Goal: Task Accomplishment & Management: Manage account settings

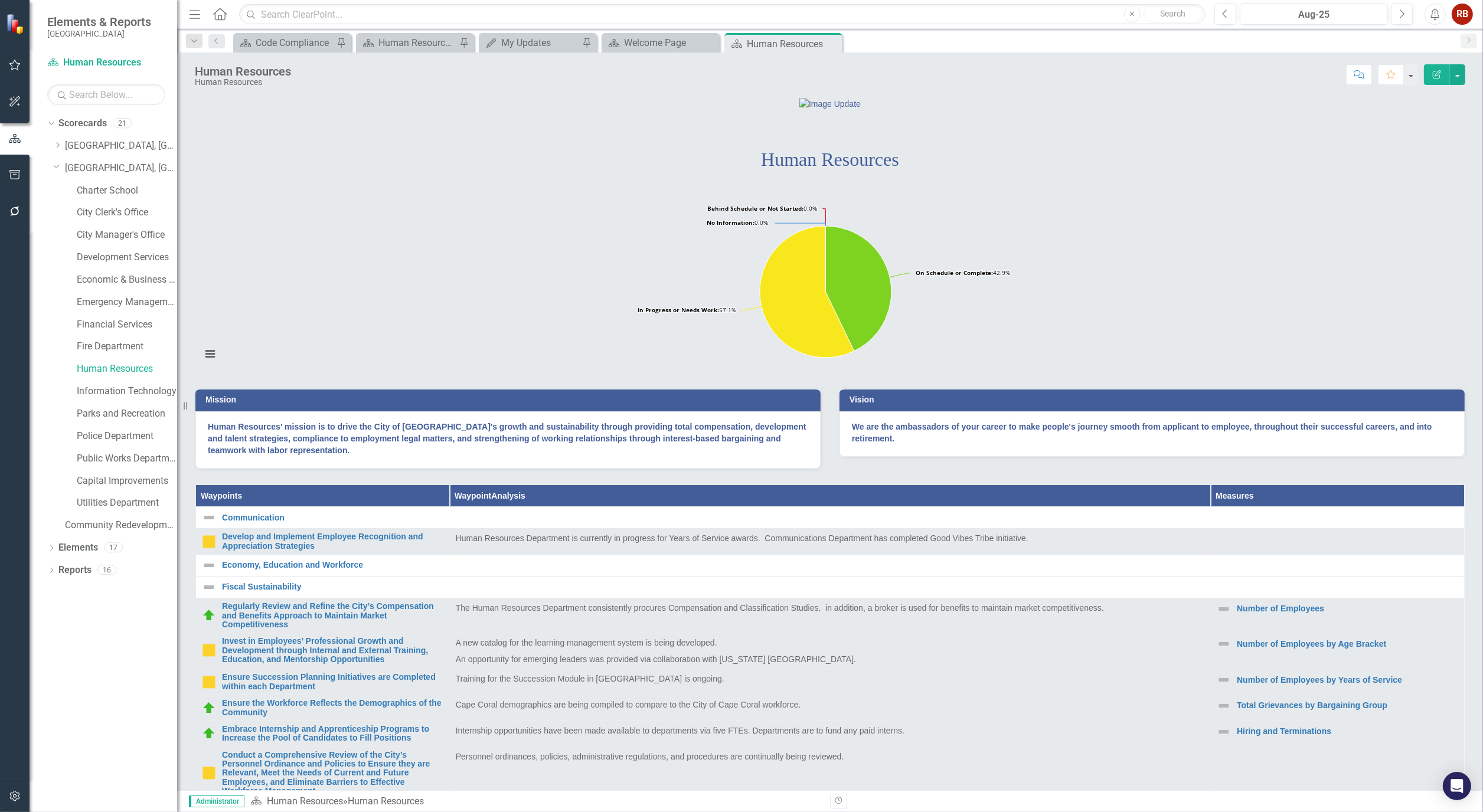
scroll to position [852, 0]
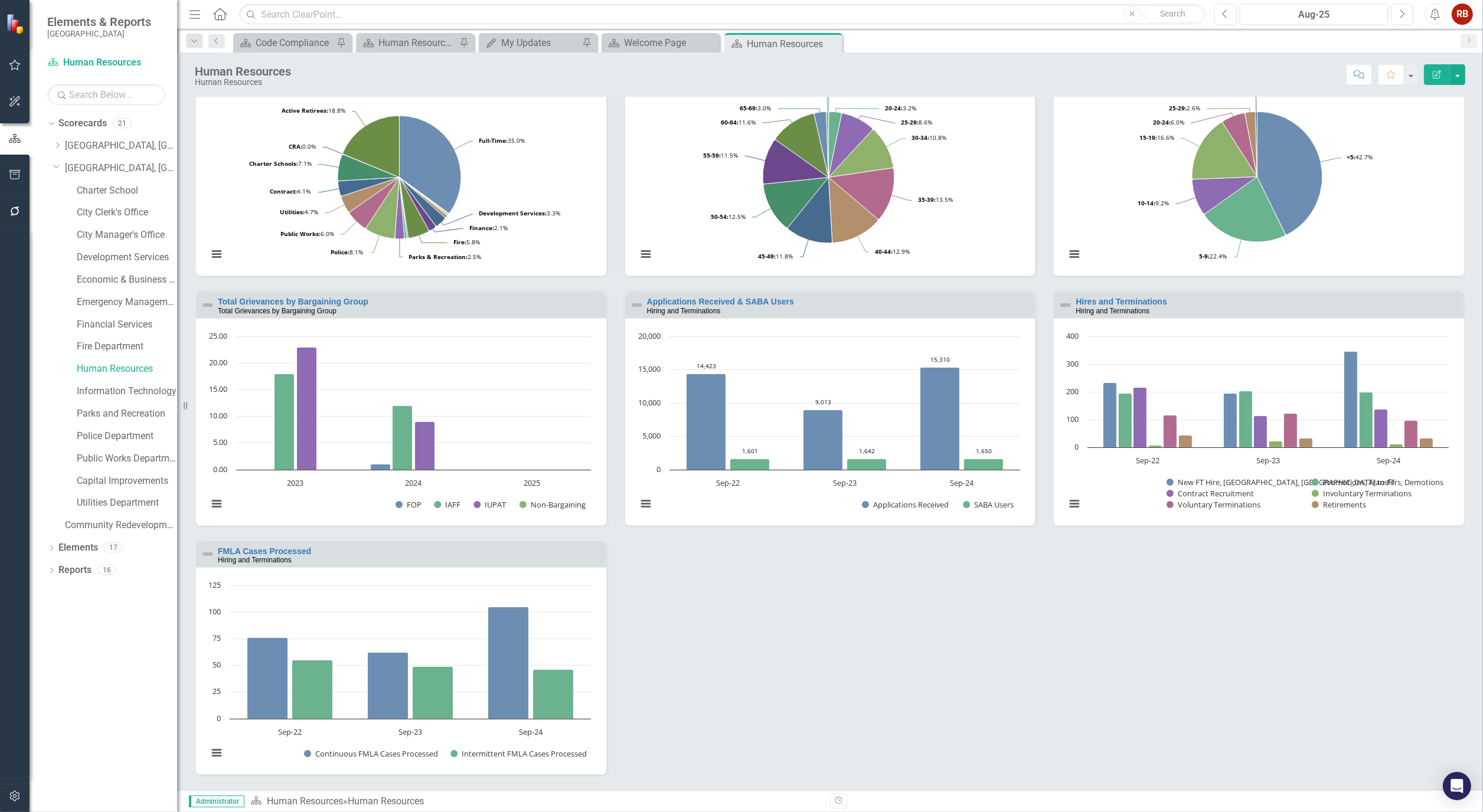
click at [990, 30] on div "Dropdown Search Scorecard Code Compliance Pin Scorecard Human Resources Analyti…" at bounding box center [830, 41] width 1306 height 24
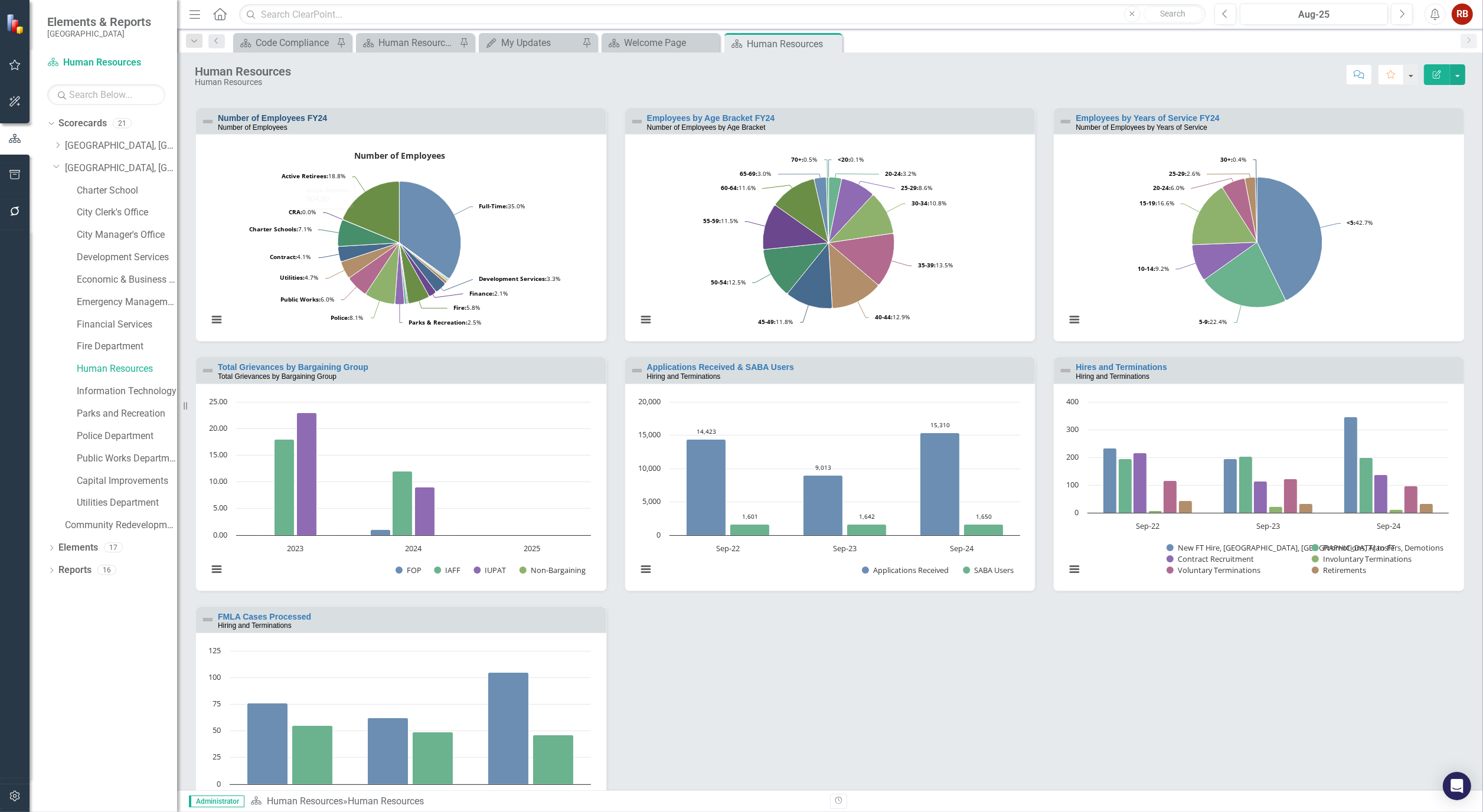
click at [321, 123] on link "Number of Employees FY24" at bounding box center [272, 118] width 109 height 9
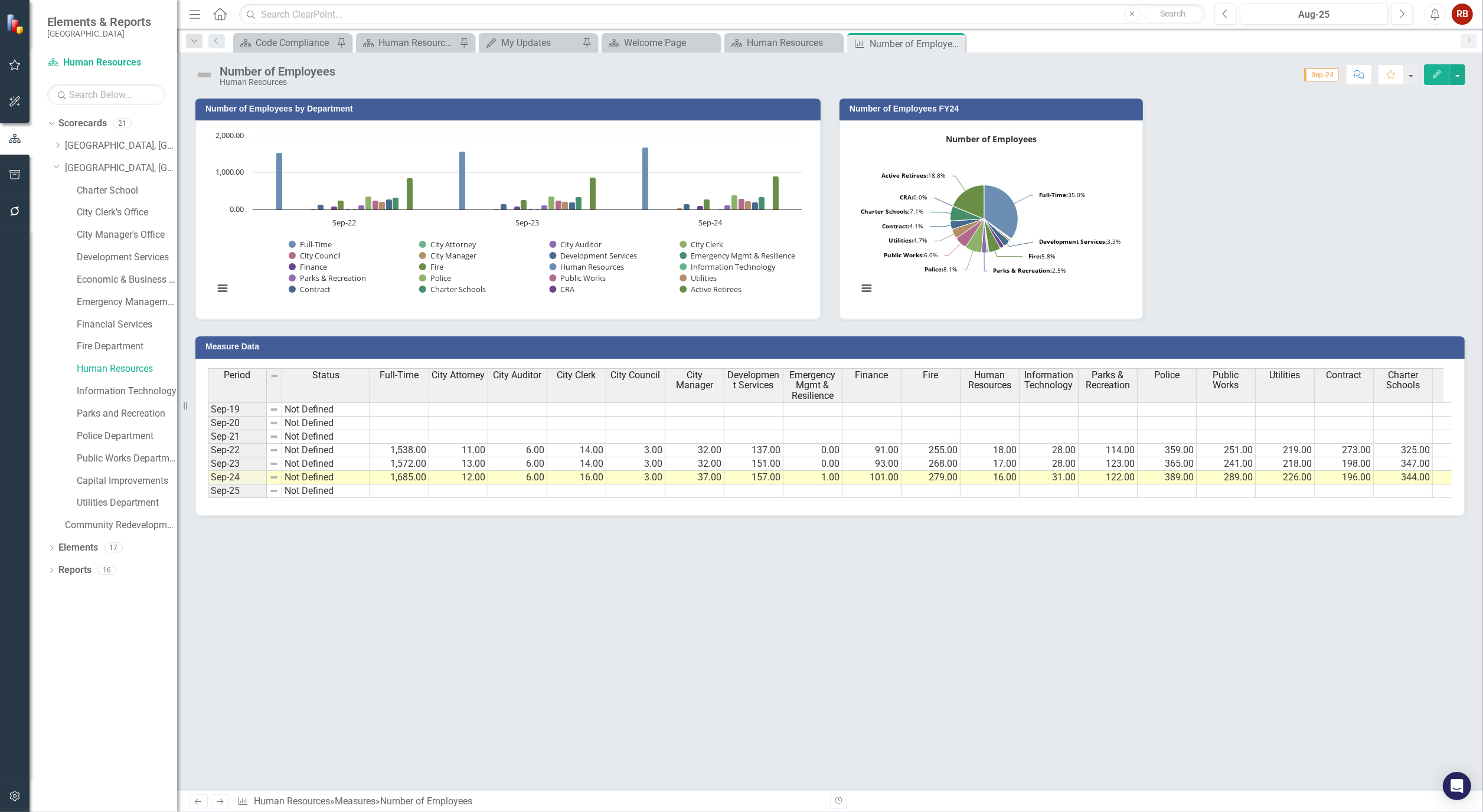
click at [1438, 71] on icon "button" at bounding box center [1438, 74] width 8 height 8
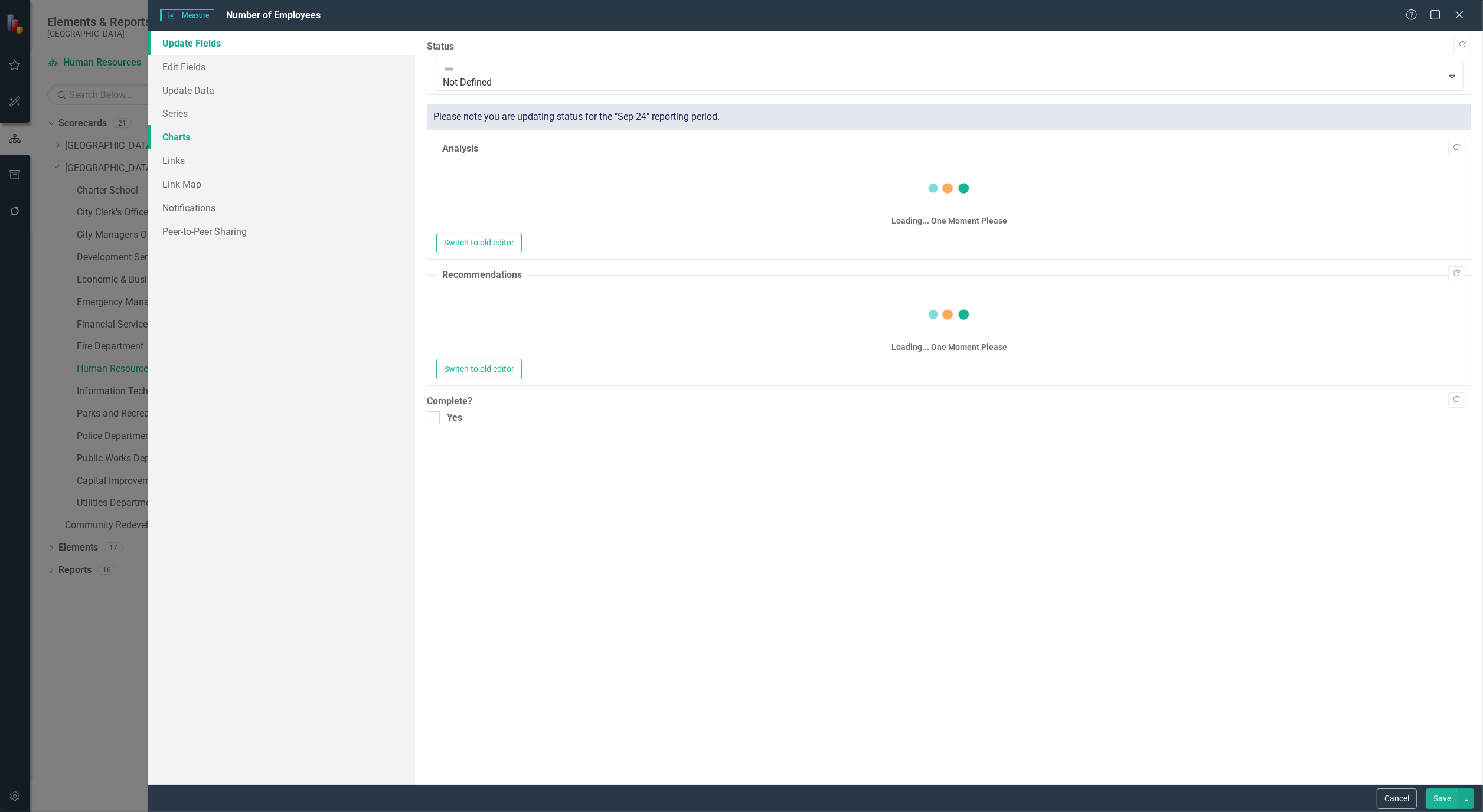
click at [175, 138] on link "Charts" at bounding box center [282, 137] width 267 height 24
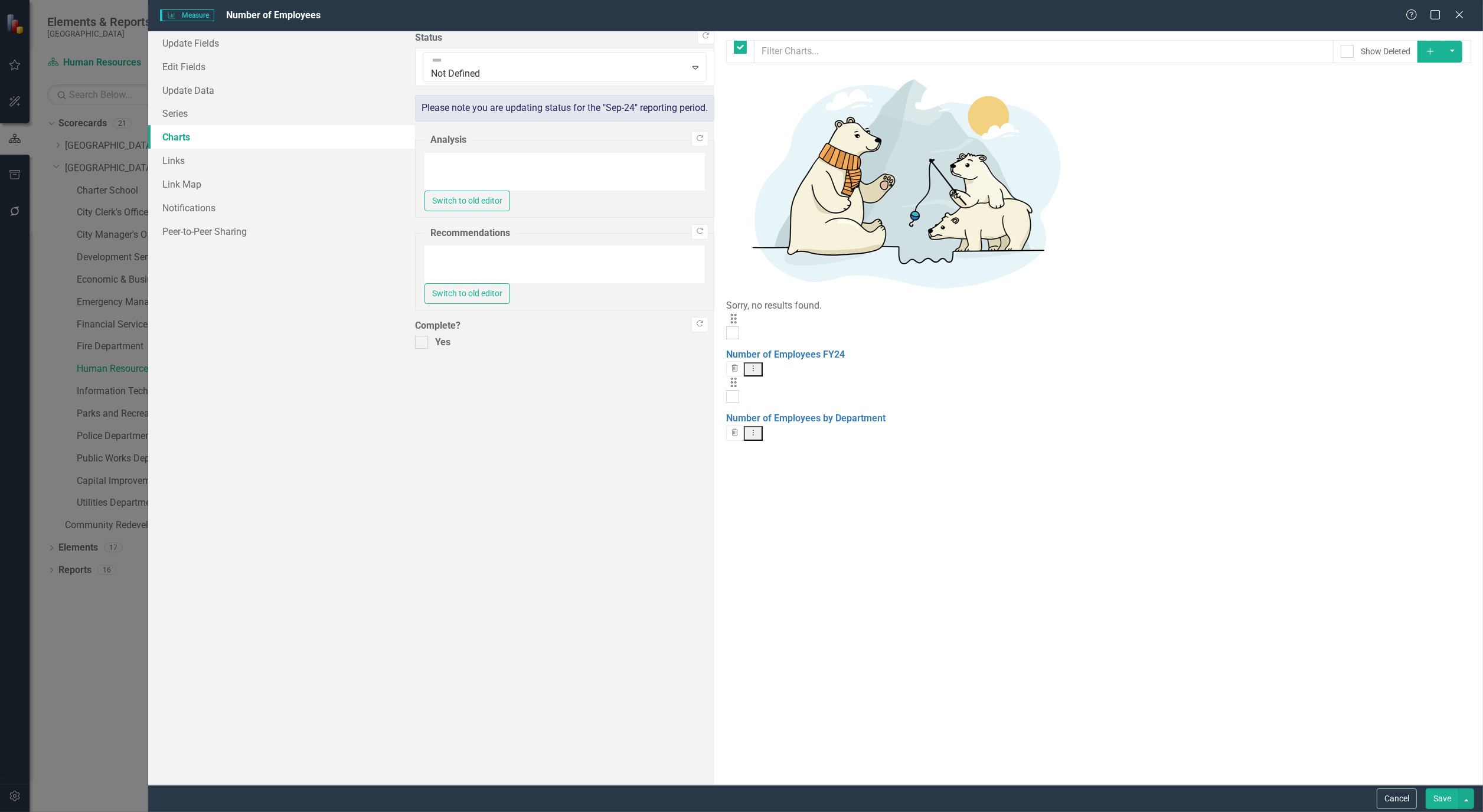
checkbox input "false"
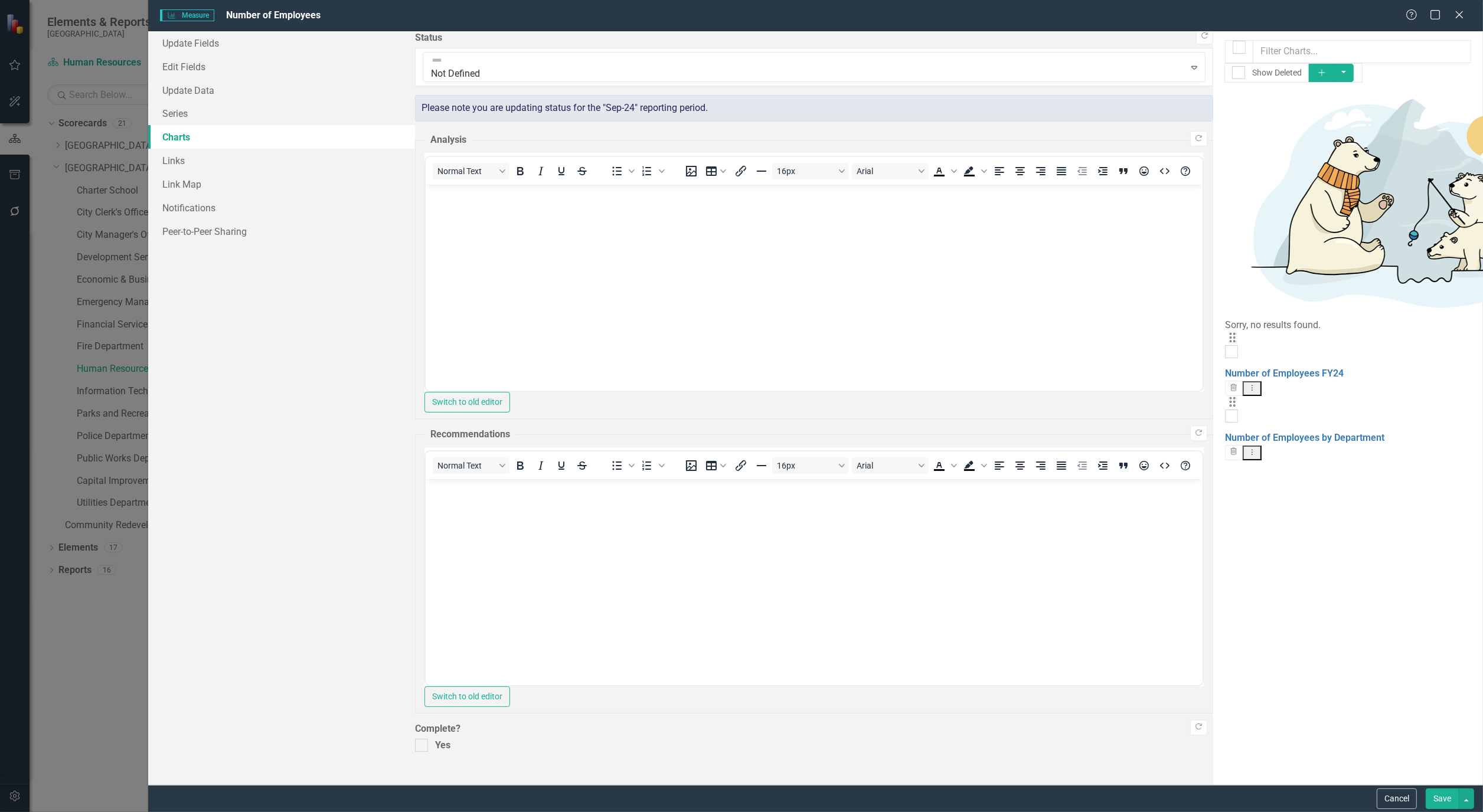
click at [1263, 381] on button "Dropdown Menu" at bounding box center [1253, 389] width 19 height 15
click at [1420, 103] on link "Edit Edit Chart" at bounding box center [1415, 105] width 93 height 22
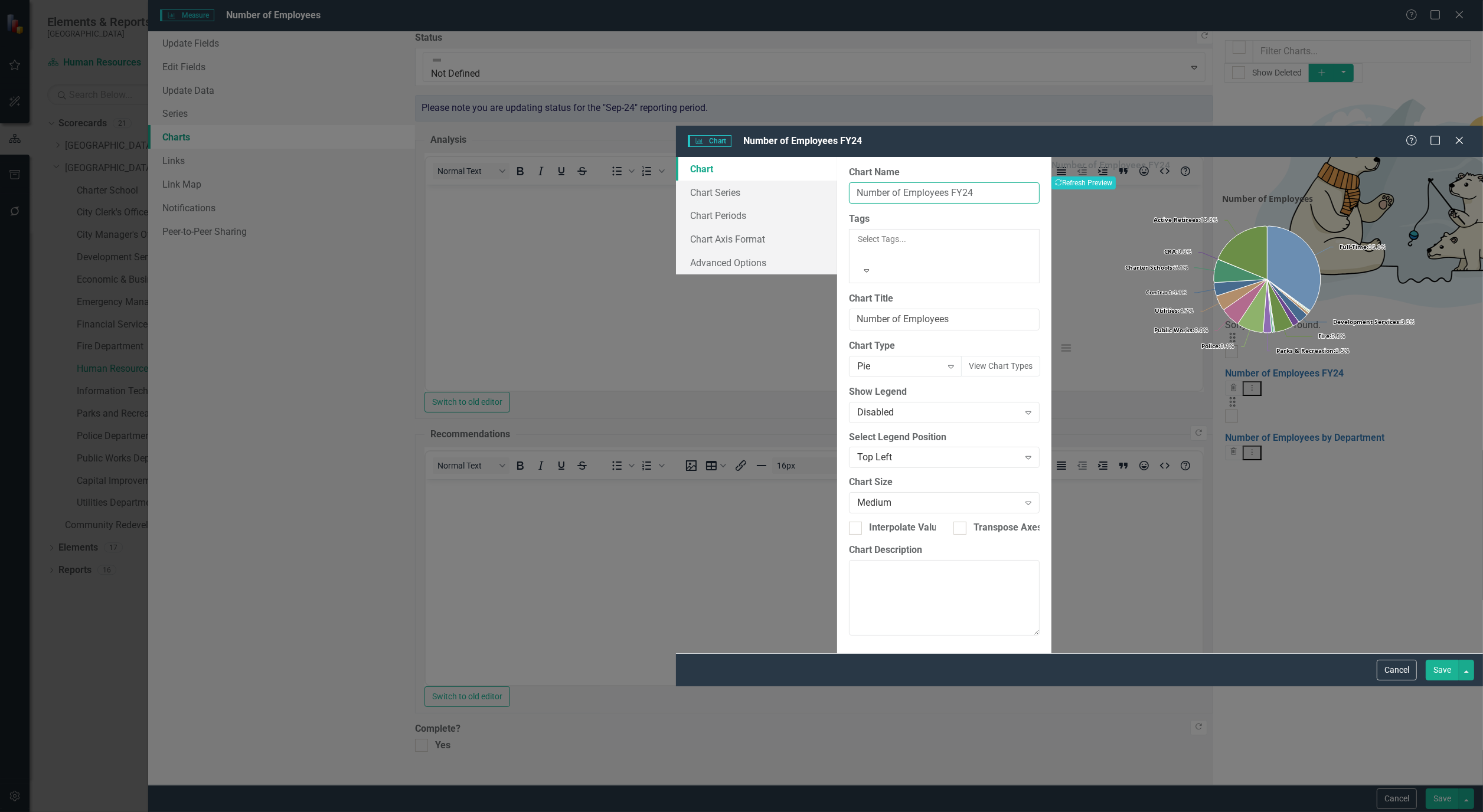
click at [849, 182] on input "Number of Employees FY24" at bounding box center [944, 193] width 191 height 22
click at [1058, 340] on button "View chart menu, Number of Employees" at bounding box center [1066, 348] width 17 height 17
type input "Number of Employees FY25"
click at [1058, 340] on button "View chart menu, Number of Employees" at bounding box center [1066, 348] width 17 height 17
click at [1445, 680] on button "Save" at bounding box center [1443, 670] width 33 height 21
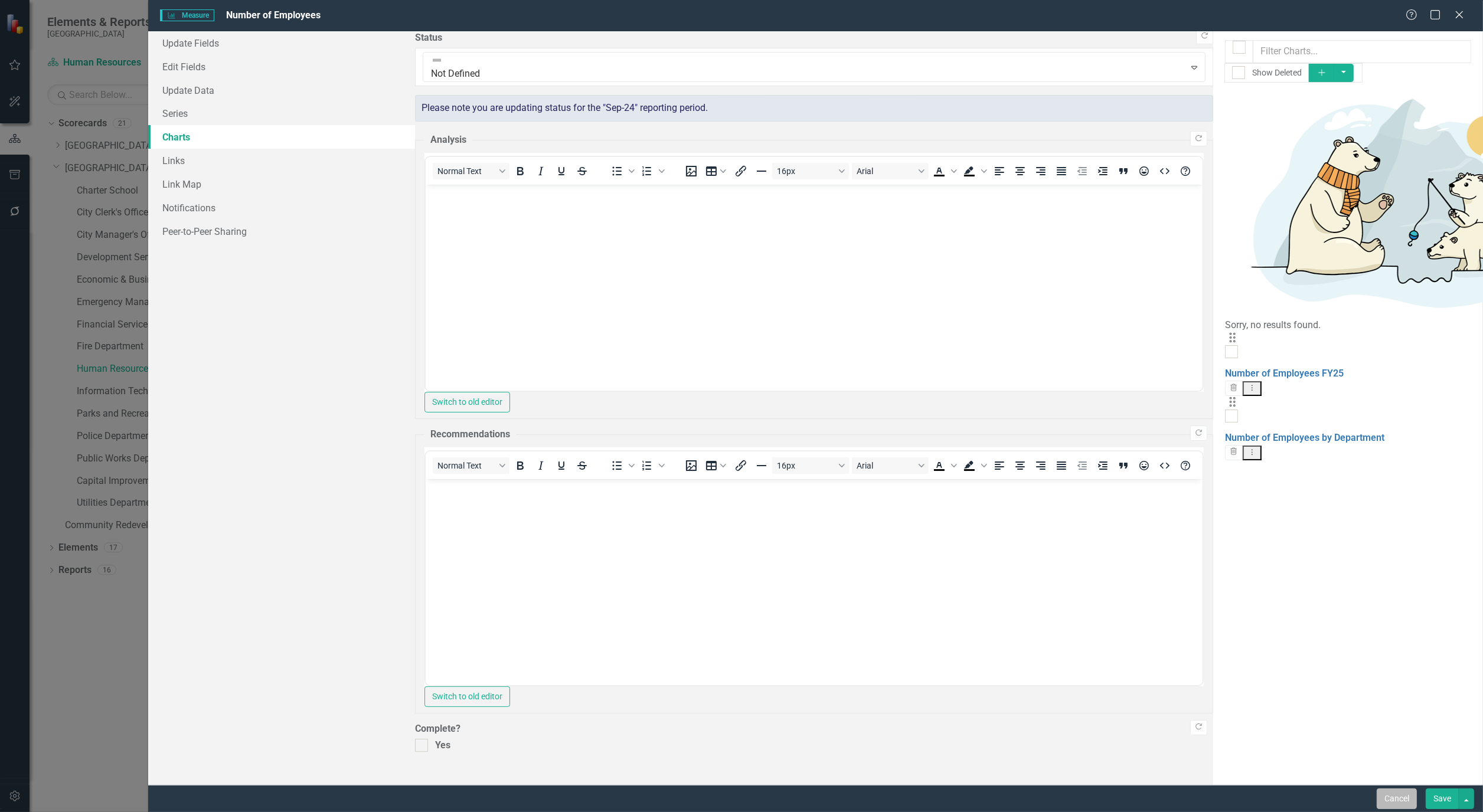
click at [1400, 803] on button "Cancel" at bounding box center [1397, 798] width 40 height 21
